Goal: Task Accomplishment & Management: Manage account settings

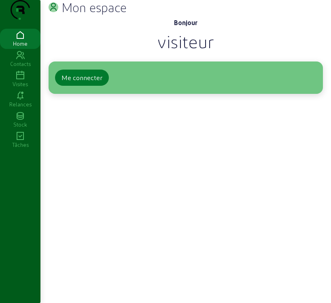
click at [101, 83] on div "Me connecter" at bounding box center [81, 78] width 41 height 10
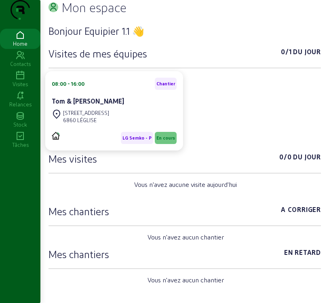
click at [21, 80] on icon at bounding box center [20, 76] width 40 height 10
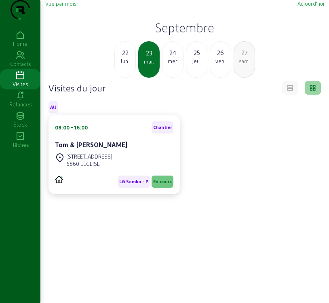
click at [61, 6] on span "Vue par mois" at bounding box center [60, 3] width 31 height 6
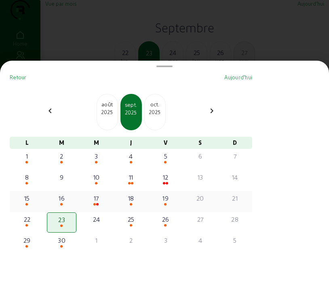
click at [29, 203] on div "15" at bounding box center [27, 198] width 28 height 10
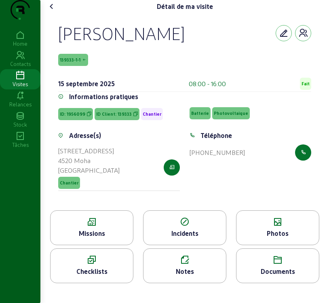
click at [104, 238] on div "Missions" at bounding box center [92, 234] width 83 height 10
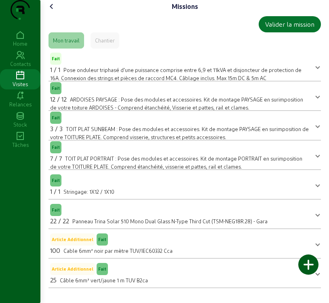
scroll to position [8, 0]
click at [51, 11] on icon at bounding box center [52, 7] width 10 height 10
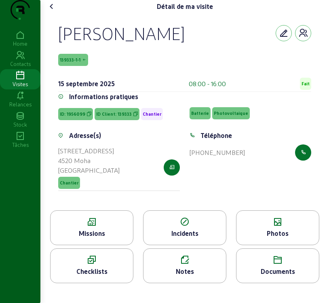
click at [119, 13] on div "Détail de ma visite" at bounding box center [184, 6] width 279 height 13
click at [74, 63] on span "139333-1-1" at bounding box center [70, 60] width 21 height 6
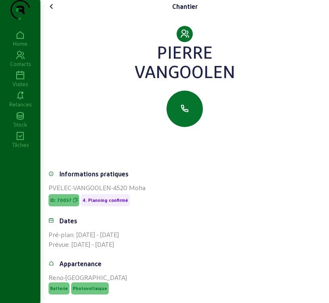
click at [53, 11] on icon at bounding box center [52, 7] width 10 height 10
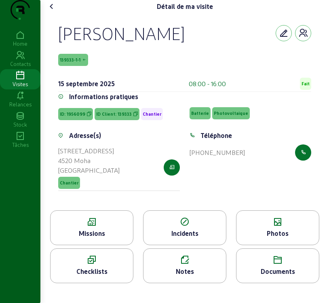
click at [54, 11] on icon at bounding box center [52, 7] width 10 height 10
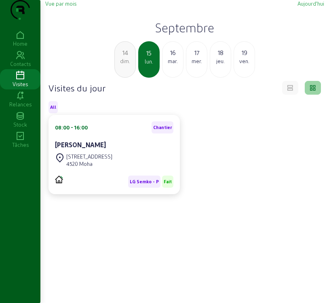
click at [169, 65] on div "mar." at bounding box center [173, 60] width 21 height 7
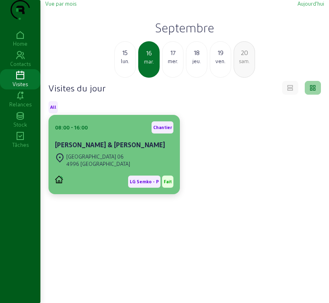
click at [99, 169] on div "Rue de Landiras 06 4996 Schouweiler" at bounding box center [92, 160] width 75 height 18
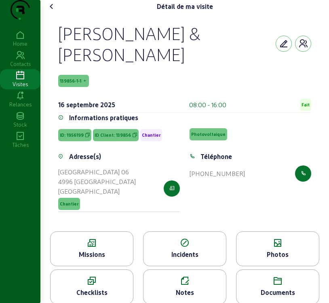
click at [108, 248] on icon at bounding box center [92, 243] width 83 height 10
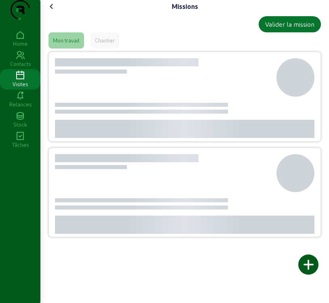
click at [108, 246] on div "Valider la mission Mon travail Chantier" at bounding box center [184, 129] width 279 height 233
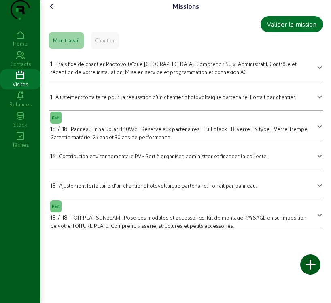
click at [49, 11] on icon at bounding box center [52, 7] width 10 height 10
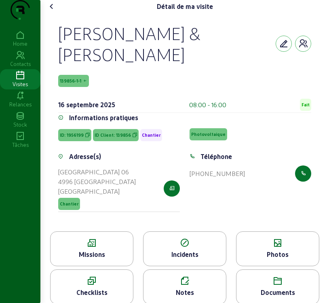
scroll to position [24, 0]
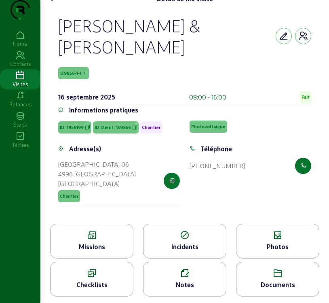
click at [173, 286] on div "Notes" at bounding box center [185, 285] width 83 height 10
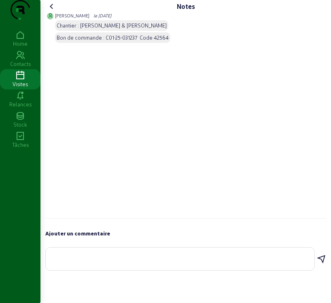
click at [52, 11] on icon at bounding box center [52, 7] width 10 height 10
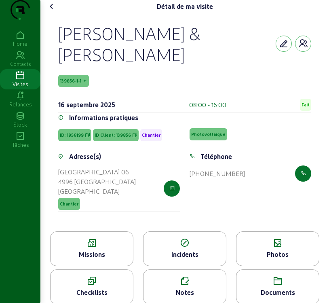
click at [98, 248] on icon at bounding box center [92, 243] width 83 height 10
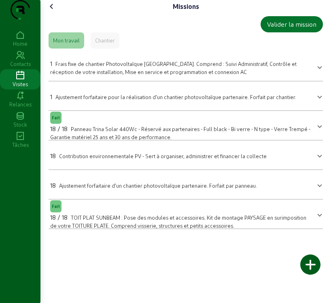
click at [111, 229] on span "TOIT PLAT SUNBEAM : Pose des modules et accessoires. Kit de montage PAYSAGE en …" at bounding box center [178, 221] width 256 height 14
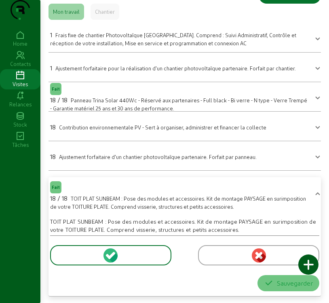
scroll to position [45, 0]
click at [110, 258] on icon at bounding box center [111, 255] width 7 height 7
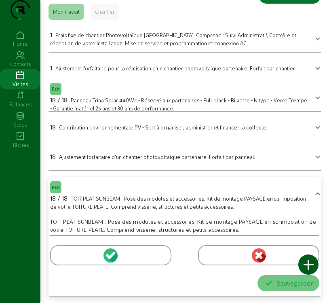
click at [112, 253] on circle at bounding box center [111, 255] width 14 height 14
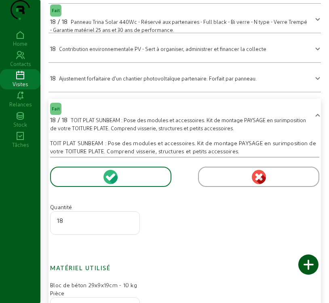
scroll to position [4, 0]
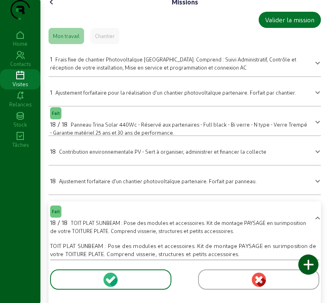
click at [53, 7] on icon at bounding box center [52, 2] width 10 height 10
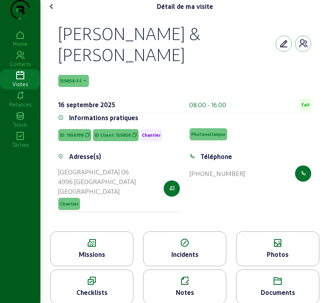
click at [273, 259] on div "Photos" at bounding box center [278, 255] width 83 height 10
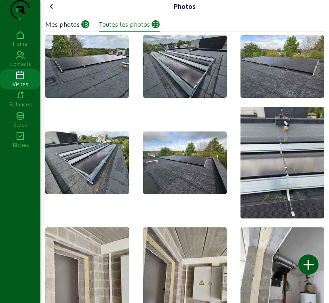
click at [54, 11] on icon at bounding box center [52, 7] width 10 height 10
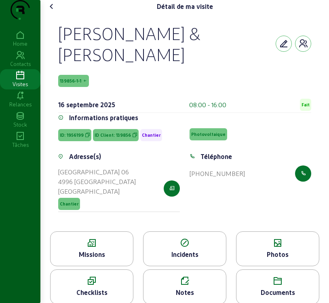
click at [52, 11] on icon at bounding box center [52, 7] width 10 height 10
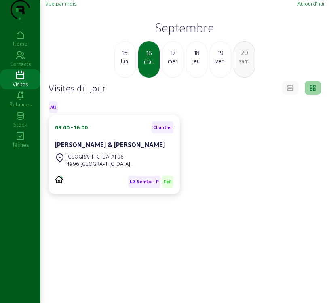
click at [169, 65] on div "mer." at bounding box center [173, 60] width 21 height 7
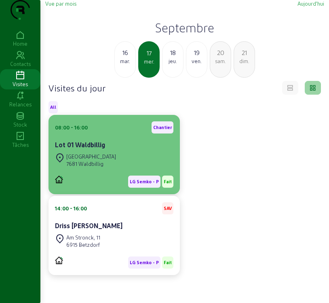
click at [112, 169] on div "Rue de la Montagne 4D 7681 Waldbillig" at bounding box center [85, 160] width 61 height 18
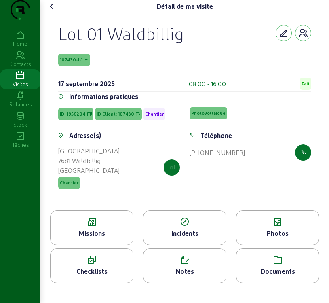
click at [152, 120] on span "Chantier" at bounding box center [155, 114] width 22 height 12
click at [266, 201] on div "Téléphone +352 691 881 617" at bounding box center [250, 166] width 131 height 70
click at [265, 200] on div "Téléphone +352 691 881 617" at bounding box center [250, 166] width 131 height 70
click at [95, 238] on div "Missions" at bounding box center [92, 234] width 83 height 10
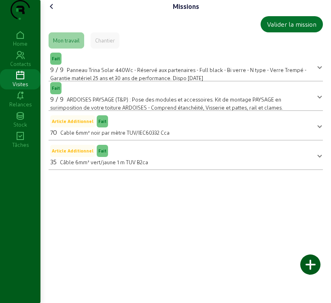
click at [125, 110] on span "ARDOISES PAYSAGE (T&P) : Pose des modules et accessoires. Kit de montage PAYSAG…" at bounding box center [166, 103] width 233 height 14
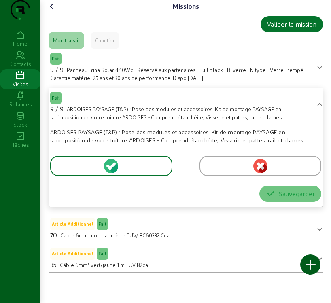
click at [115, 173] on icon at bounding box center [113, 168] width 9 height 10
click at [113, 169] on icon at bounding box center [112, 165] width 7 height 7
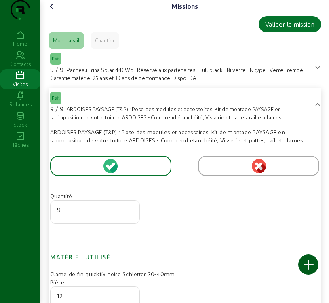
click at [51, 11] on icon at bounding box center [52, 7] width 10 height 10
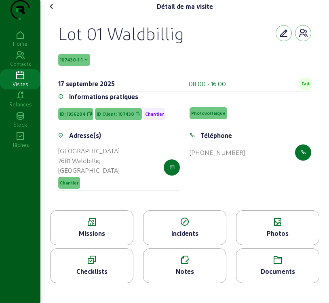
click at [270, 243] on div "Photos" at bounding box center [277, 227] width 83 height 35
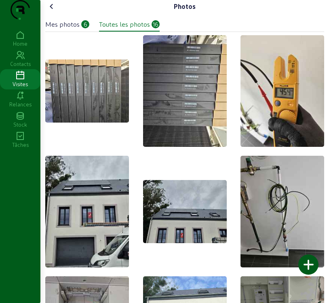
click at [51, 11] on icon at bounding box center [52, 7] width 10 height 10
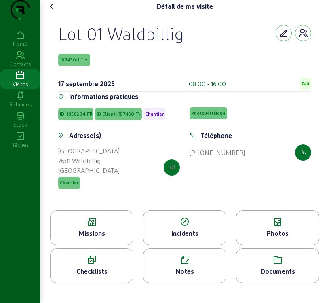
click at [127, 238] on div "Missions" at bounding box center [92, 234] width 83 height 10
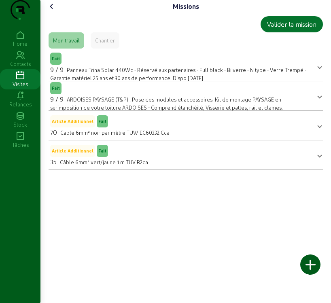
click at [53, 11] on icon at bounding box center [52, 7] width 10 height 10
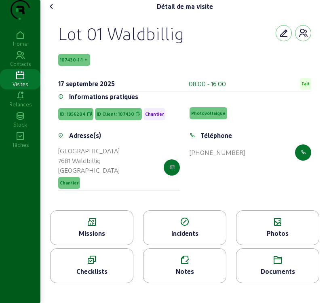
click at [104, 238] on div "Missions" at bounding box center [92, 234] width 83 height 10
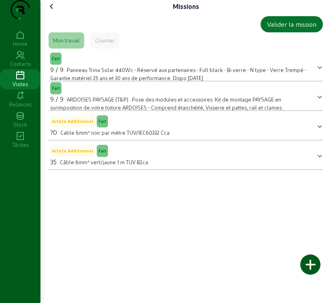
click at [53, 11] on icon at bounding box center [52, 7] width 10 height 10
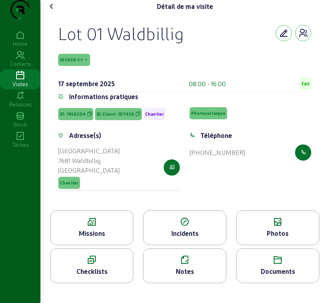
click at [52, 11] on icon at bounding box center [52, 7] width 10 height 10
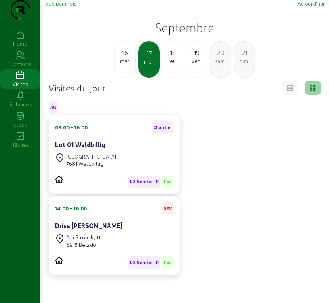
click at [172, 65] on div "jeu." at bounding box center [173, 60] width 21 height 7
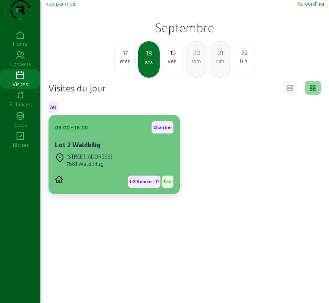
click at [130, 150] on div "Lot 2 Waldbilig" at bounding box center [114, 145] width 118 height 10
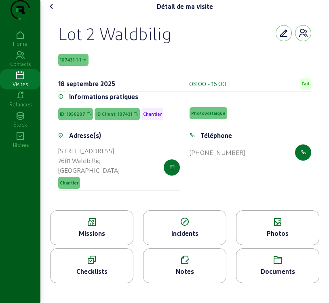
click at [108, 227] on icon at bounding box center [92, 222] width 83 height 10
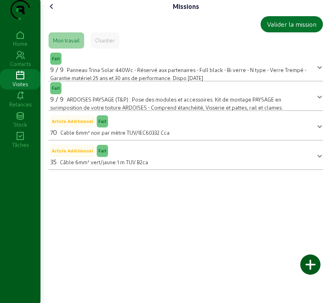
click at [51, 11] on icon at bounding box center [52, 7] width 10 height 10
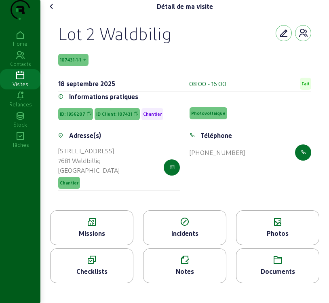
click at [53, 11] on icon at bounding box center [52, 7] width 10 height 10
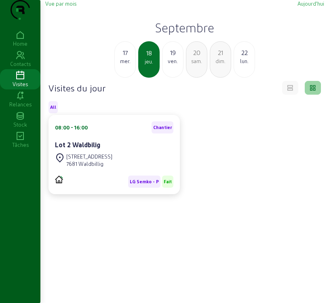
click at [168, 65] on div "ven." at bounding box center [173, 60] width 21 height 7
click at [117, 150] on div "Lot 3 Waldbilig" at bounding box center [114, 145] width 118 height 10
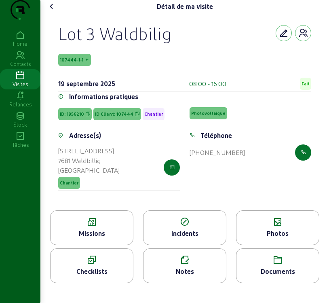
click at [102, 238] on div "Missions" at bounding box center [92, 234] width 83 height 10
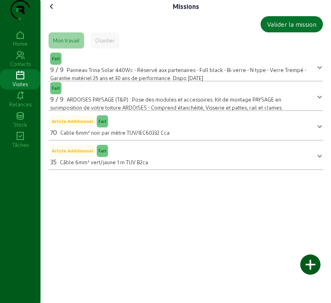
click at [53, 11] on icon at bounding box center [52, 7] width 10 height 10
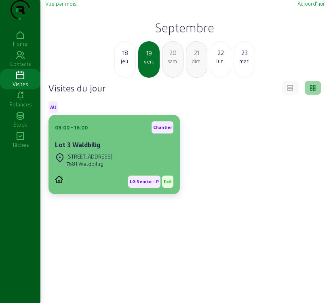
click at [108, 167] on div "7681 Waldbillig" at bounding box center [89, 163] width 46 height 7
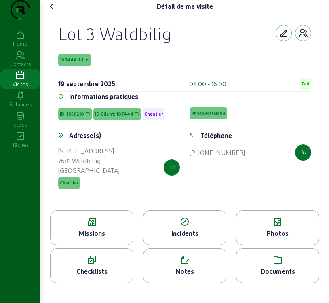
click at [274, 238] on div "Photos" at bounding box center [278, 234] width 83 height 10
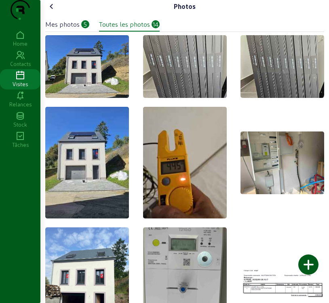
click at [50, 11] on icon at bounding box center [52, 7] width 10 height 10
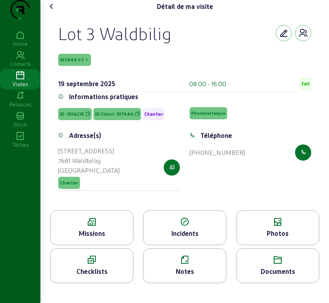
click at [53, 11] on icon at bounding box center [52, 7] width 10 height 10
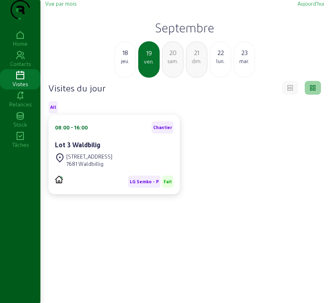
click at [127, 65] on div "jeu." at bounding box center [125, 60] width 21 height 7
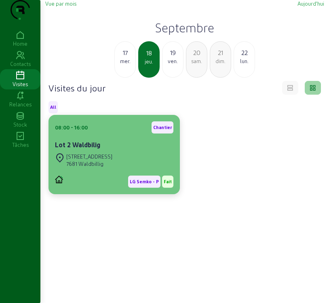
click at [112, 160] on div "Rue de la montagne 4C" at bounding box center [89, 156] width 46 height 7
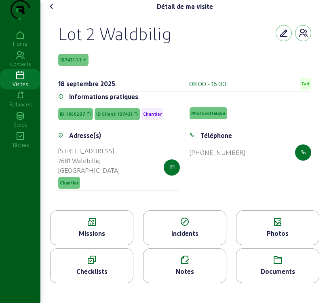
click at [271, 238] on div "Photos" at bounding box center [278, 234] width 83 height 10
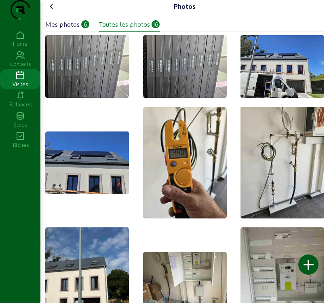
click at [55, 11] on icon at bounding box center [52, 7] width 10 height 10
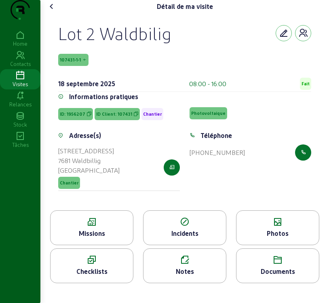
click at [50, 11] on icon at bounding box center [52, 7] width 10 height 10
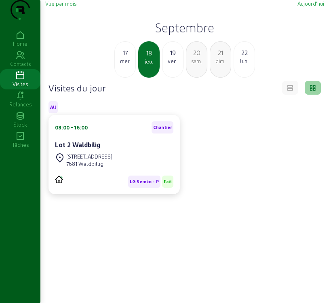
click at [124, 65] on div "mer." at bounding box center [125, 60] width 21 height 7
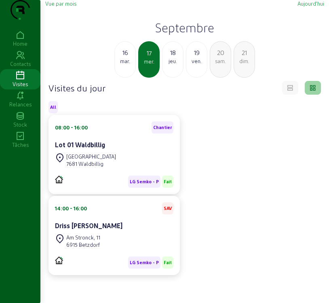
click at [148, 65] on div "mer." at bounding box center [149, 61] width 20 height 7
click at [172, 65] on div "jeu." at bounding box center [173, 60] width 21 height 7
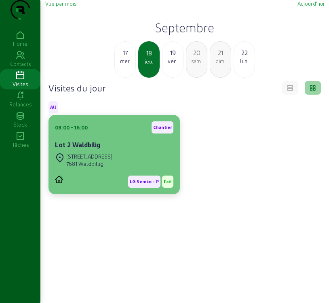
click at [81, 167] on div "7681 Waldbillig" at bounding box center [89, 163] width 46 height 7
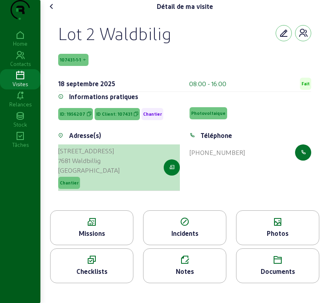
click at [173, 171] on icon "button" at bounding box center [171, 167] width 5 height 7
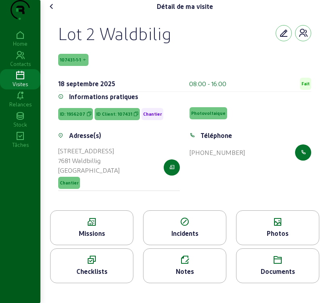
click at [54, 11] on icon at bounding box center [52, 7] width 10 height 10
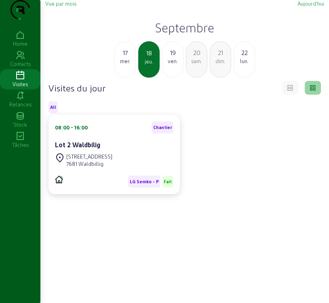
click at [174, 65] on div "ven." at bounding box center [173, 60] width 21 height 7
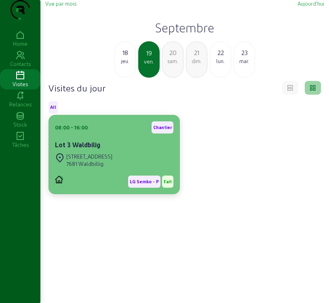
click at [106, 167] on div "7681 Waldbillig" at bounding box center [89, 163] width 46 height 7
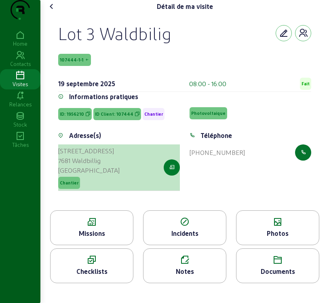
click at [171, 171] on icon "button" at bounding box center [171, 167] width 5 height 7
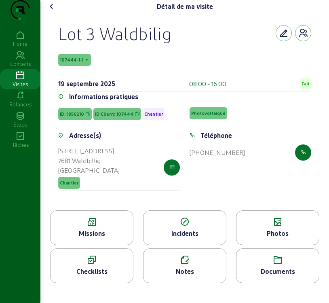
click at [52, 11] on icon at bounding box center [52, 7] width 10 height 10
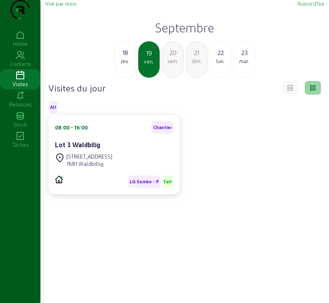
click at [62, 6] on span "Vue par mois" at bounding box center [60, 3] width 31 height 6
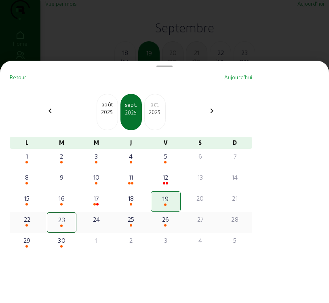
click at [34, 224] on div "22" at bounding box center [27, 219] width 28 height 10
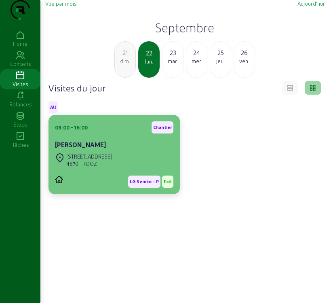
click at [142, 188] on div "LG Semko - P Fait" at bounding box center [114, 178] width 118 height 19
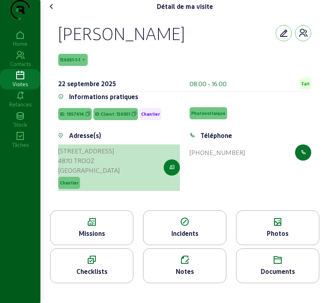
click at [170, 171] on icon "button" at bounding box center [171, 167] width 5 height 7
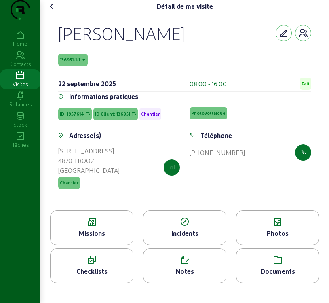
click at [70, 63] on span "136951-1-1" at bounding box center [70, 60] width 20 height 6
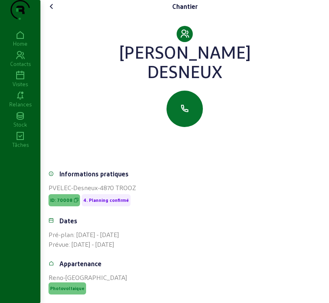
click at [53, 11] on icon at bounding box center [52, 7] width 10 height 10
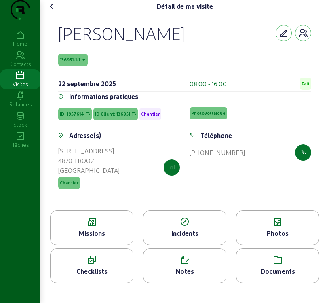
click at [105, 227] on icon at bounding box center [92, 222] width 83 height 10
